Goal: Information Seeking & Learning: Learn about a topic

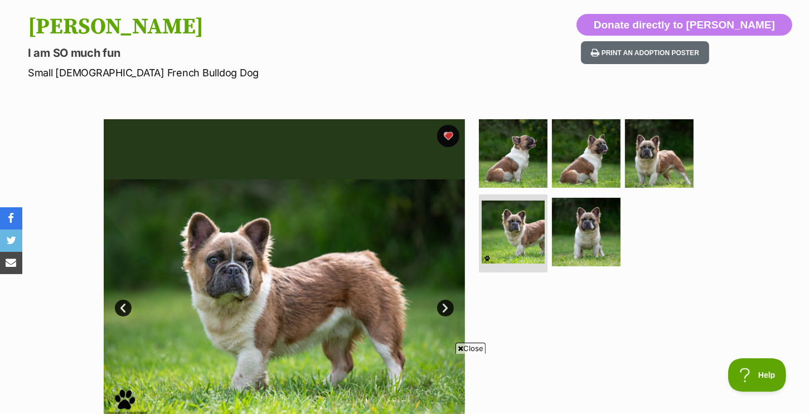
scroll to position [112, 0]
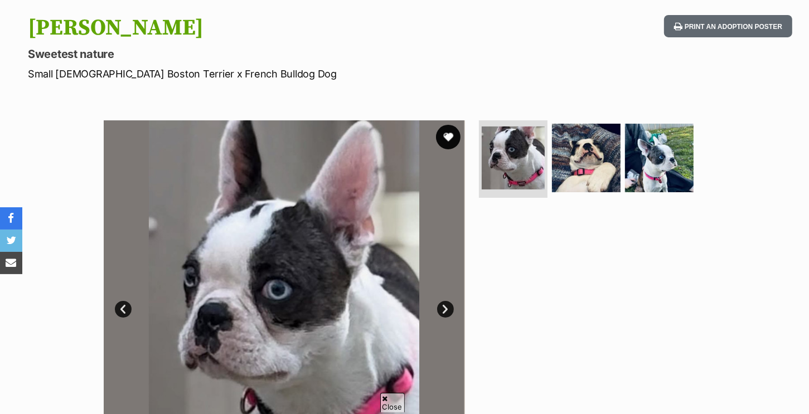
click at [443, 136] on button "favourite" at bounding box center [448, 137] width 25 height 25
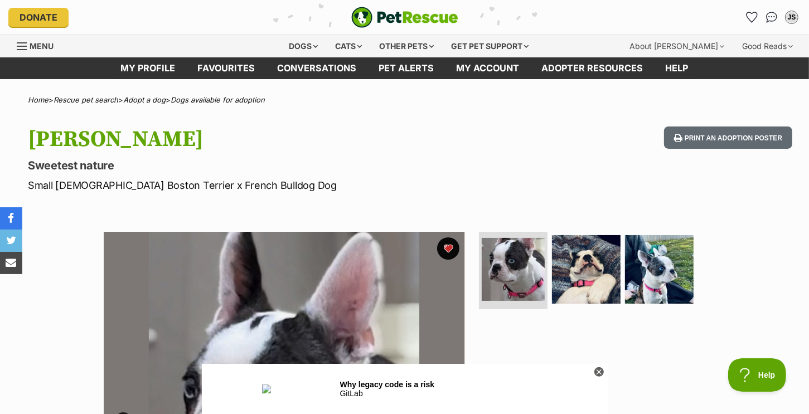
click at [281, 172] on hgroup "[PERSON_NAME] Sweetest nature Small [DEMOGRAPHIC_DATA] Boston Terrier x French …" at bounding box center [261, 160] width 466 height 66
